Goal: Use online tool/utility: Utilize a website feature to perform a specific function

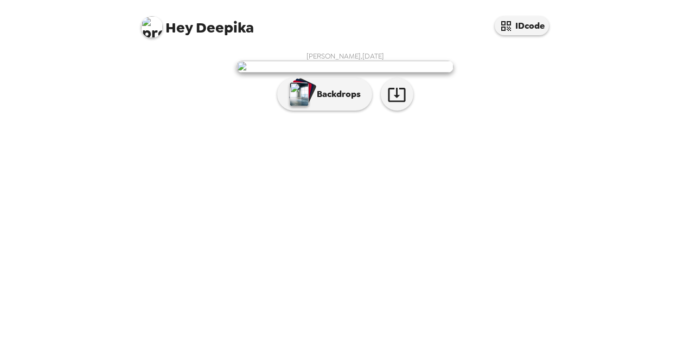
scroll to position [42, 0]
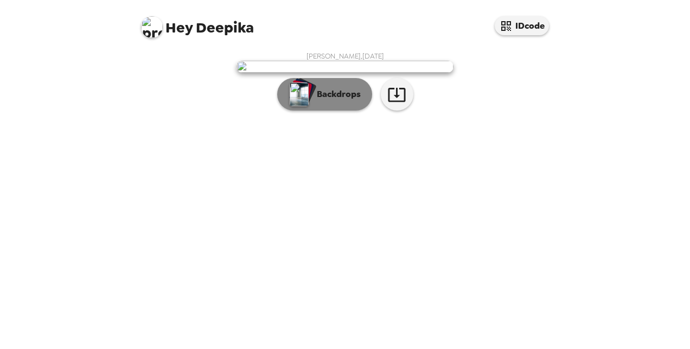
click at [335, 101] on p "Backdrops" at bounding box center [335, 94] width 49 height 13
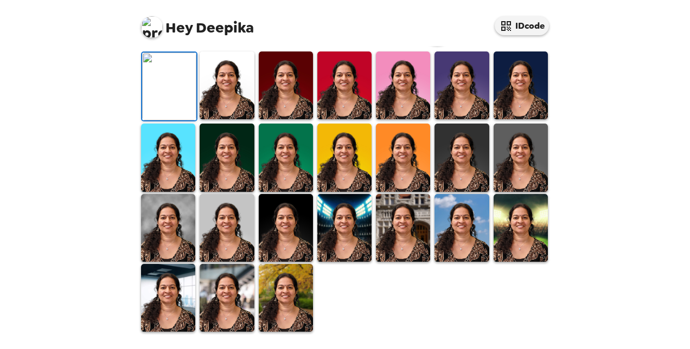
scroll to position [309, 0]
click at [171, 310] on img at bounding box center [168, 298] width 54 height 68
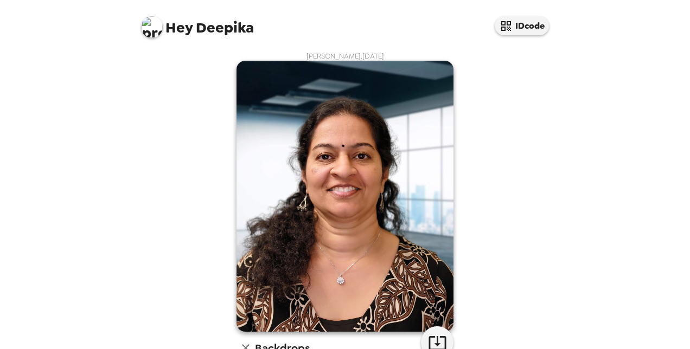
scroll to position [217, 0]
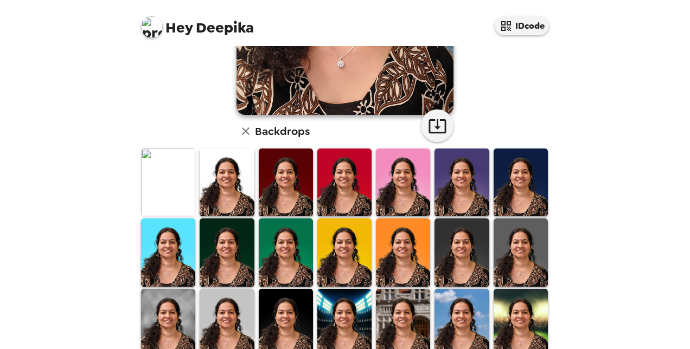
click at [340, 275] on img at bounding box center [344, 253] width 54 height 68
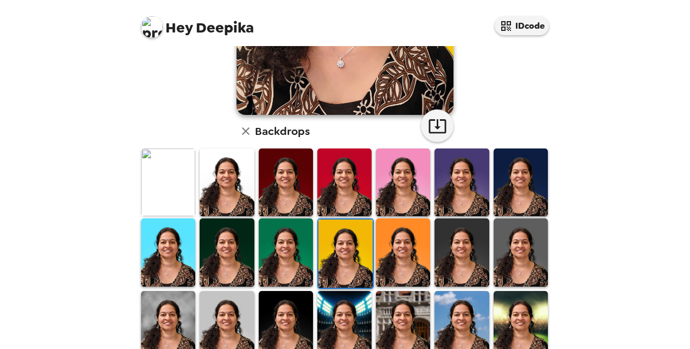
scroll to position [308, 0]
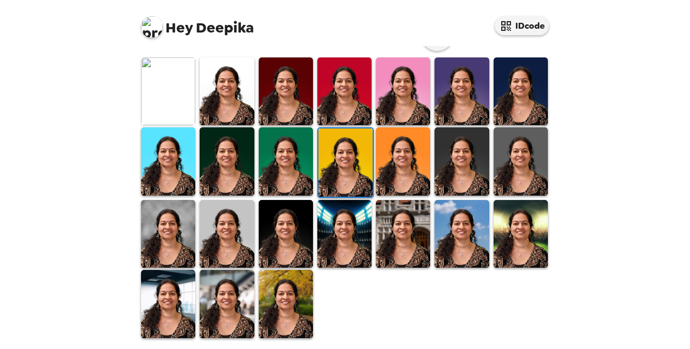
click at [228, 316] on img at bounding box center [227, 304] width 54 height 68
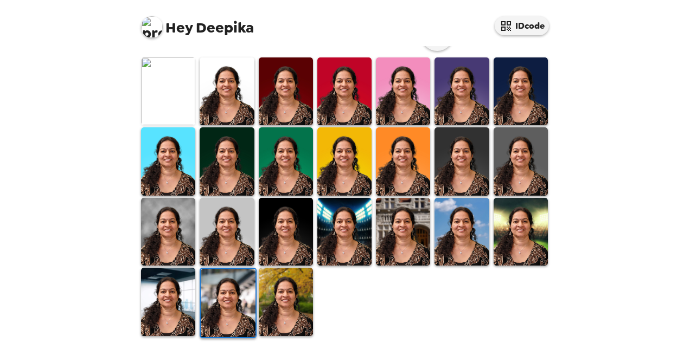
click at [282, 301] on img at bounding box center [286, 302] width 54 height 68
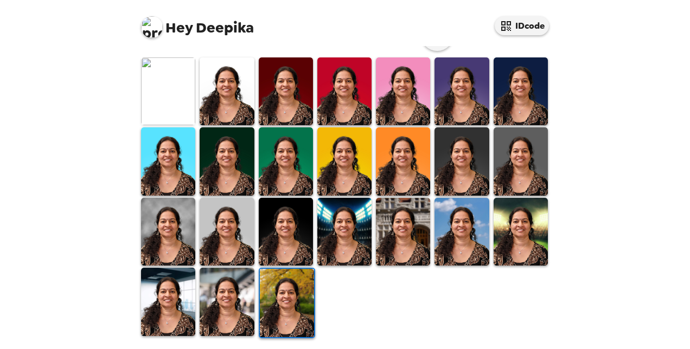
click at [238, 310] on img at bounding box center [227, 302] width 54 height 68
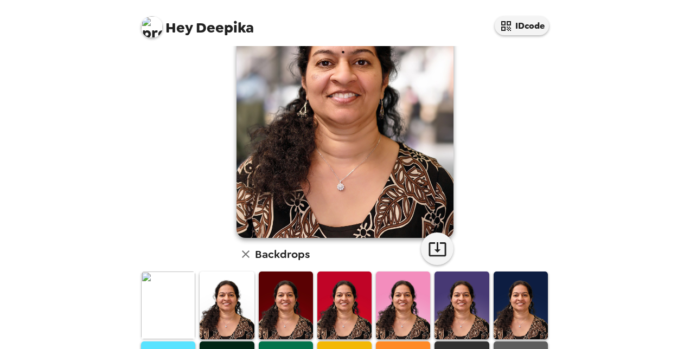
scroll to position [91, 0]
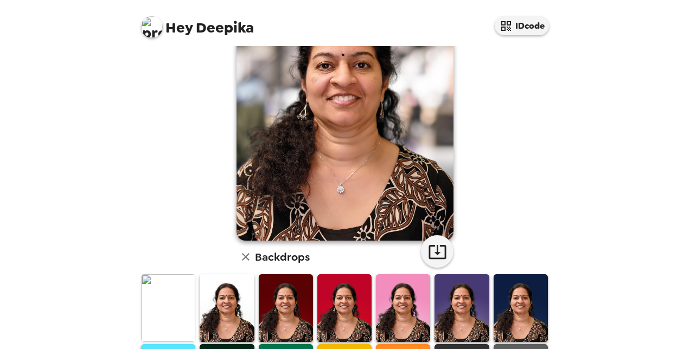
click at [160, 310] on img at bounding box center [168, 309] width 54 height 68
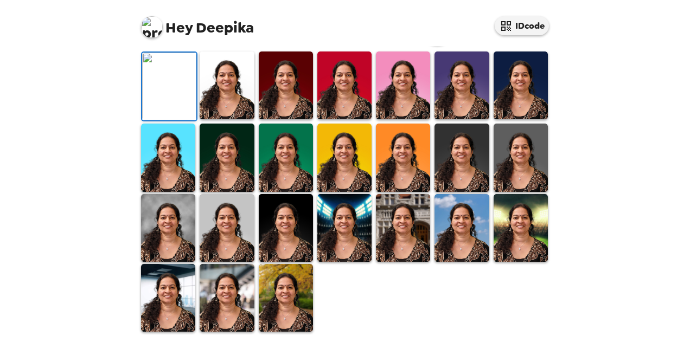
scroll to position [271, 0]
click at [222, 262] on img at bounding box center [227, 228] width 54 height 68
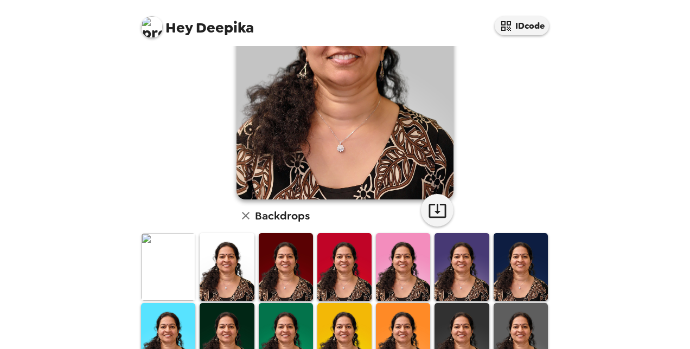
scroll to position [0, 0]
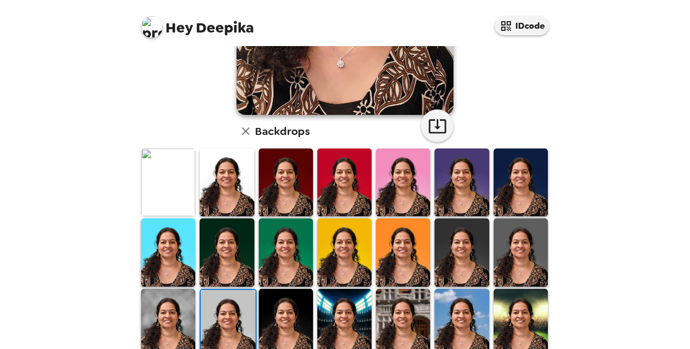
scroll to position [308, 0]
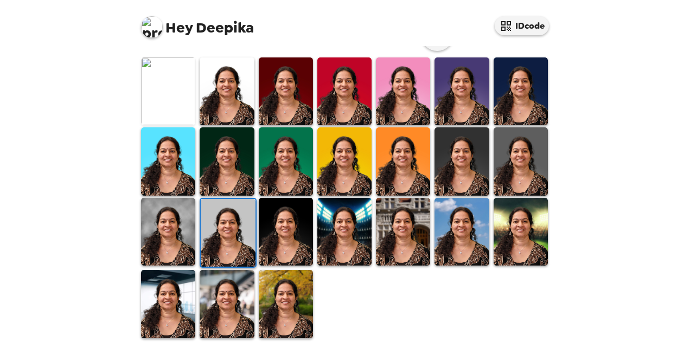
click at [167, 231] on img at bounding box center [168, 232] width 54 height 68
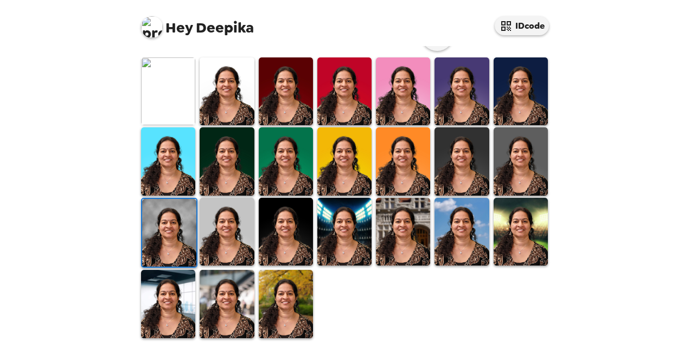
click at [230, 303] on img at bounding box center [227, 304] width 54 height 68
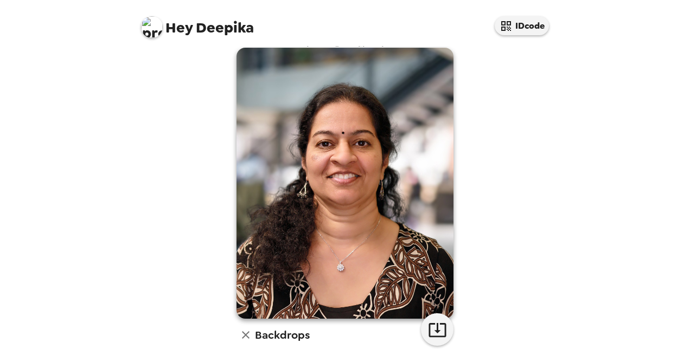
scroll to position [0, 0]
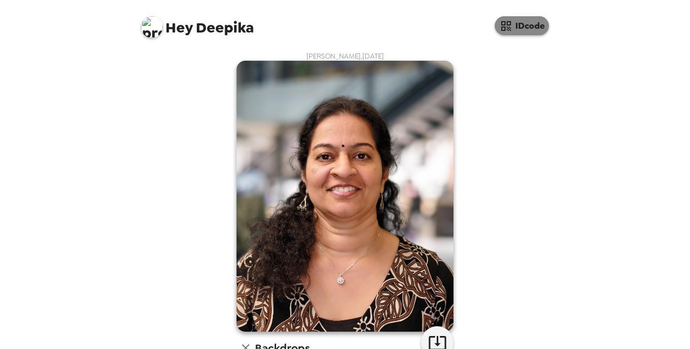
click at [521, 27] on button "IDcode" at bounding box center [522, 25] width 54 height 19
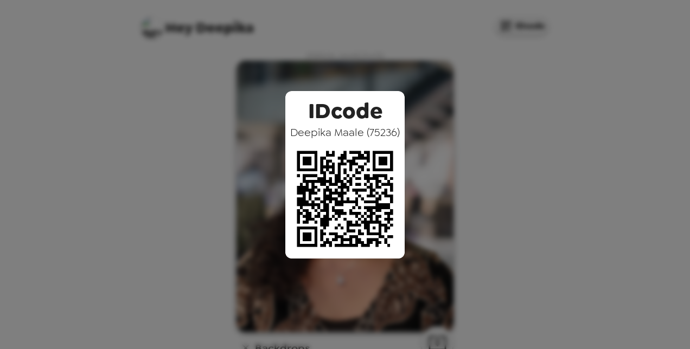
click at [613, 119] on div "IDcode Deepika Maale ( 75236 )" at bounding box center [345, 174] width 690 height 349
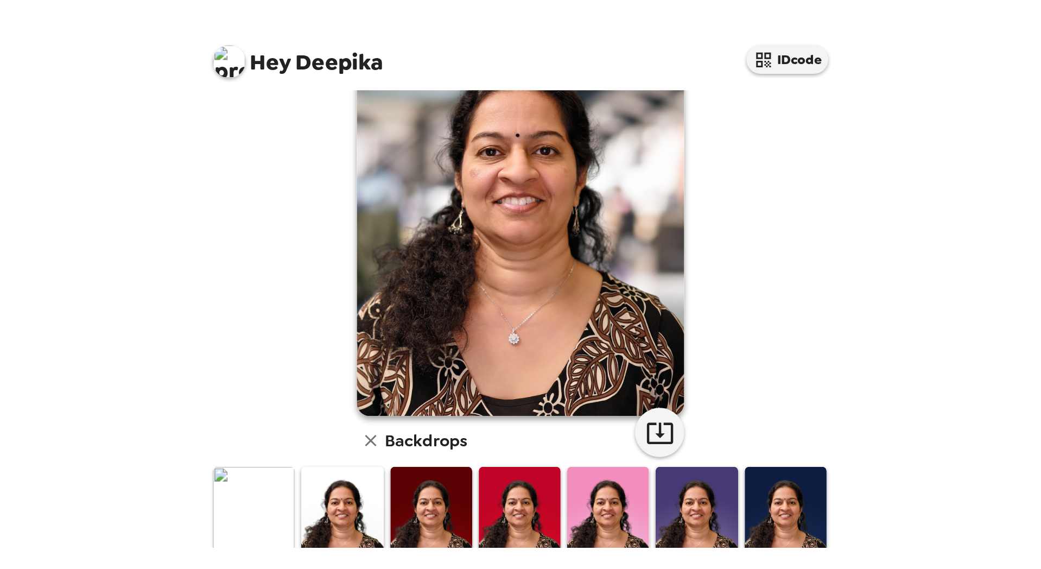
scroll to position [109, 0]
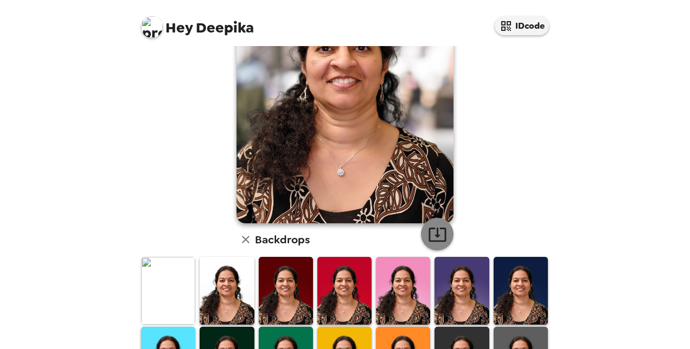
click at [433, 234] on icon "button" at bounding box center [437, 235] width 17 height 14
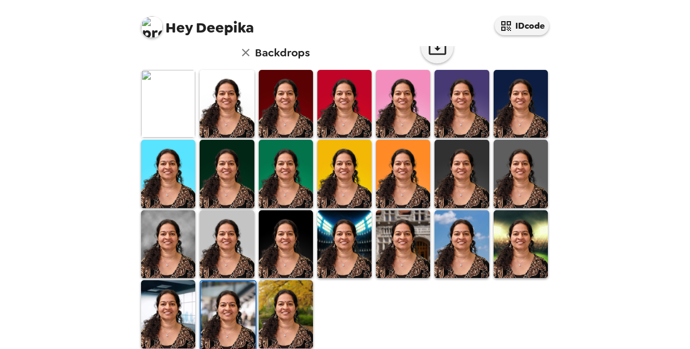
scroll to position [301, 0]
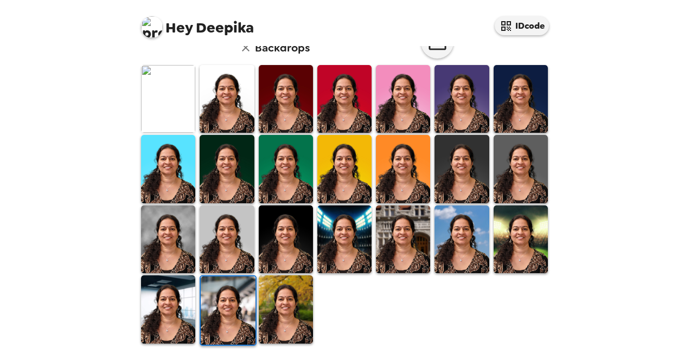
click at [168, 303] on img at bounding box center [168, 310] width 54 height 68
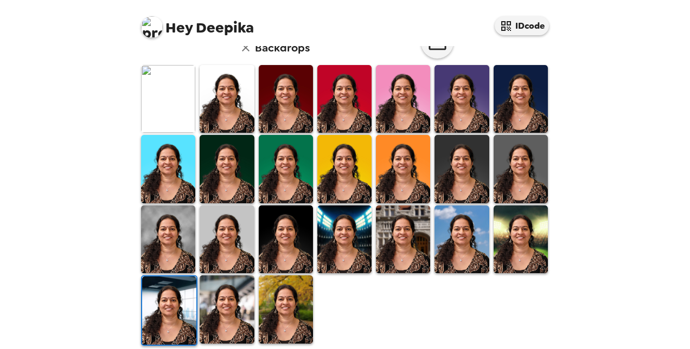
click at [164, 315] on img at bounding box center [169, 311] width 54 height 68
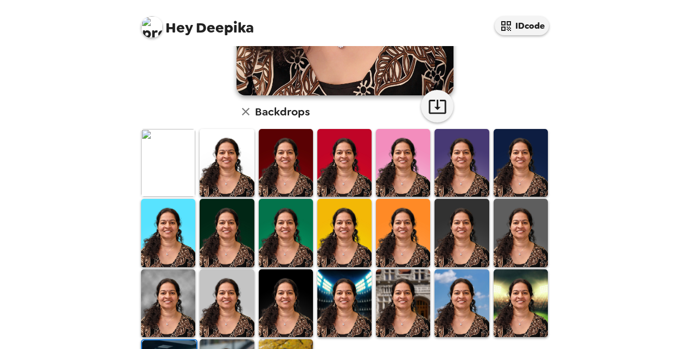
scroll to position [239, 0]
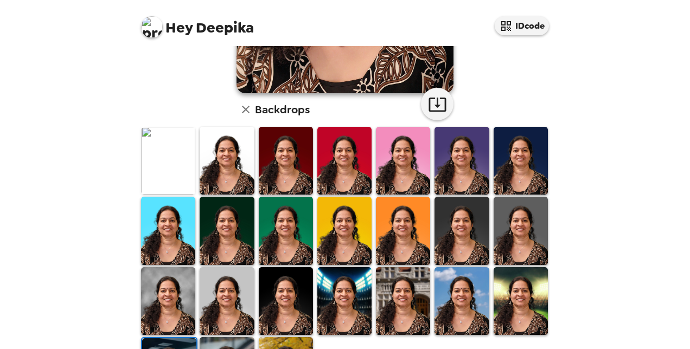
click at [227, 233] on img at bounding box center [227, 231] width 54 height 68
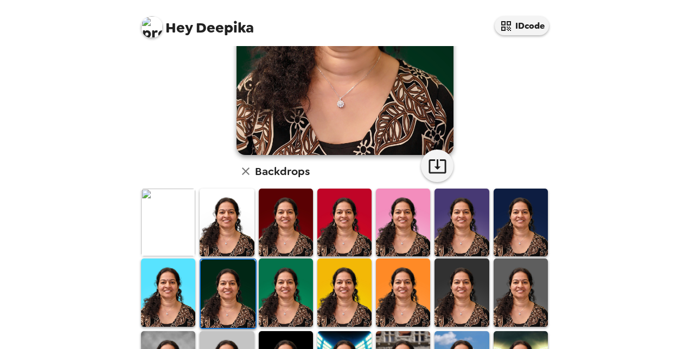
scroll to position [173, 0]
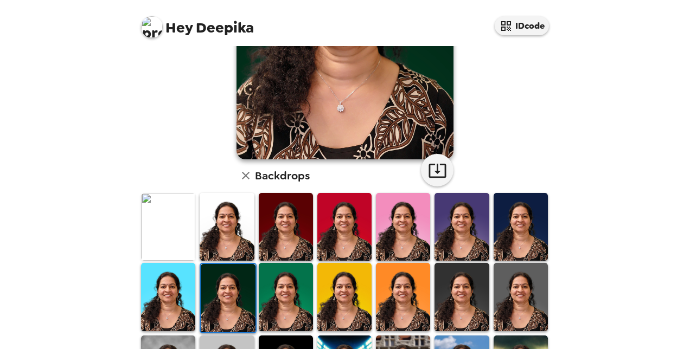
click at [508, 227] on img at bounding box center [521, 227] width 54 height 68
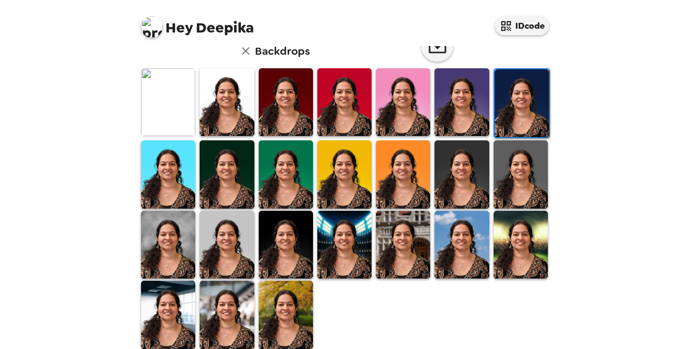
scroll to position [301, 0]
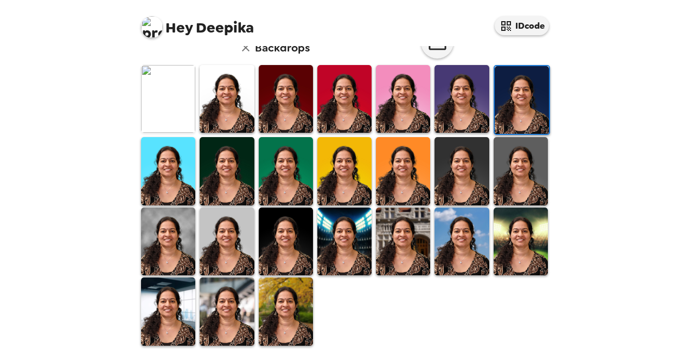
click at [337, 238] on img at bounding box center [344, 242] width 54 height 68
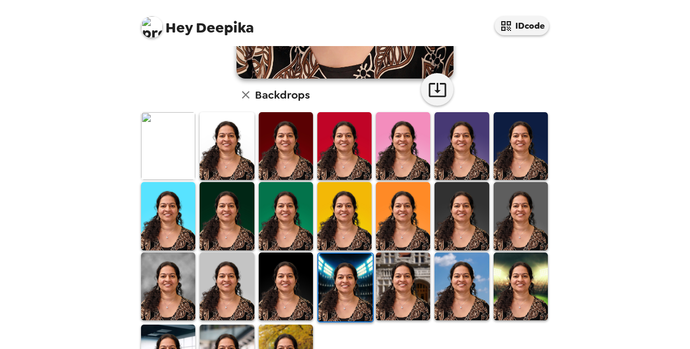
scroll to position [308, 0]
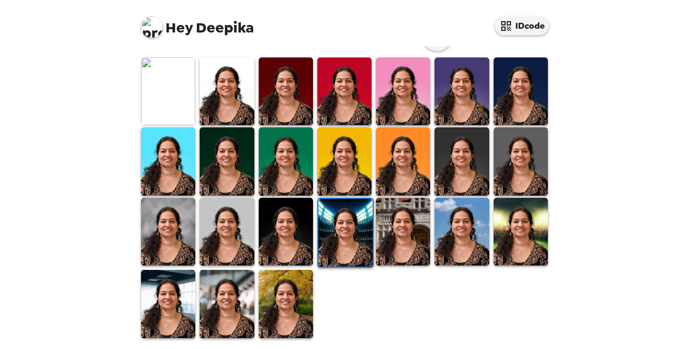
click at [445, 251] on img at bounding box center [462, 232] width 54 height 68
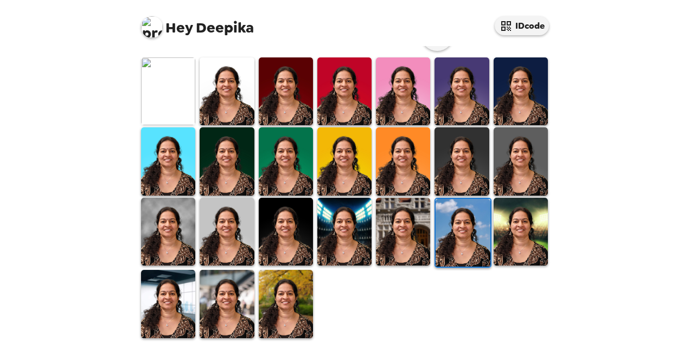
click at [164, 304] on img at bounding box center [168, 304] width 54 height 68
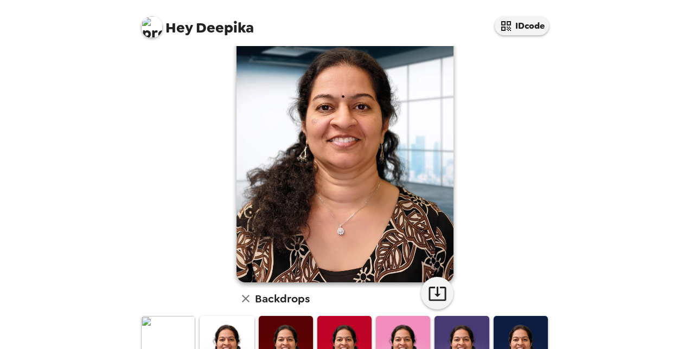
scroll to position [50, 0]
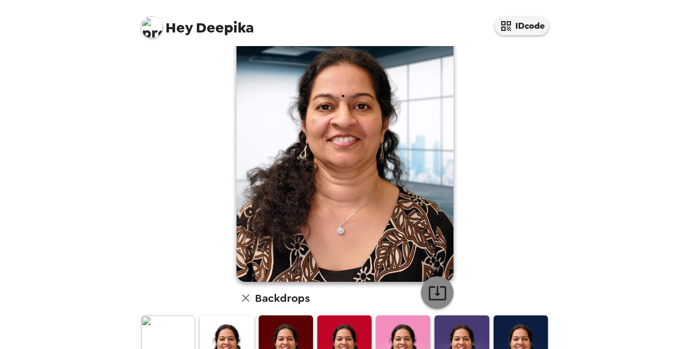
click at [435, 288] on icon "button" at bounding box center [437, 293] width 19 height 19
